Goal: Task Accomplishment & Management: Manage account settings

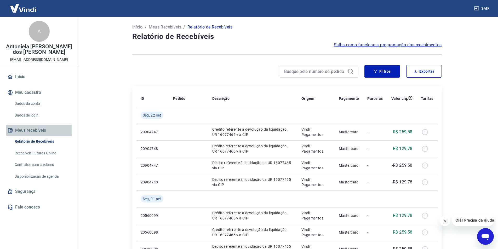
click at [32, 130] on button "Meus recebíveis" at bounding box center [39, 130] width 66 height 11
click at [168, 29] on p "Meus Recebíveis" at bounding box center [165, 27] width 32 height 6
